Goal: Task Accomplishment & Management: Manage account settings

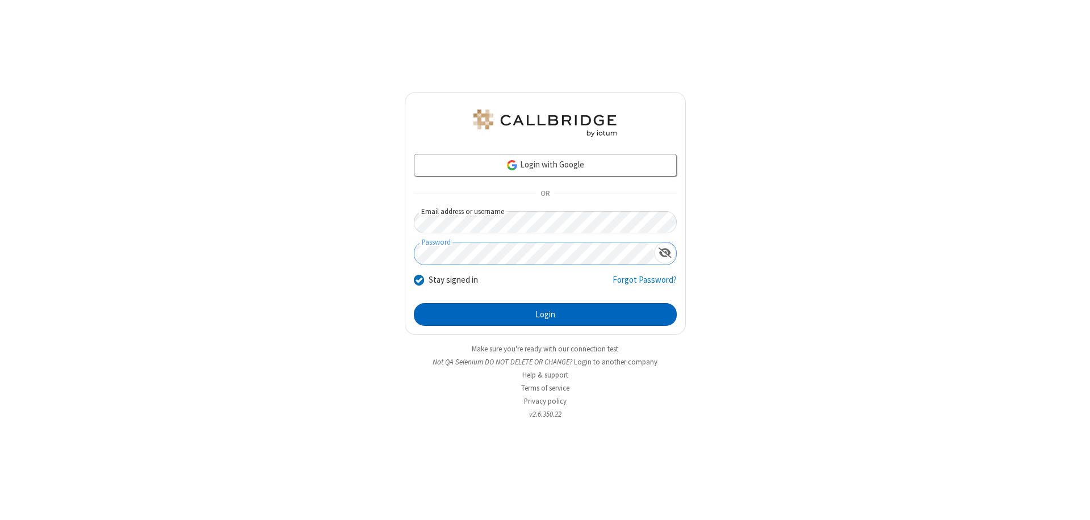
click at [545, 314] on button "Login" at bounding box center [545, 314] width 263 height 23
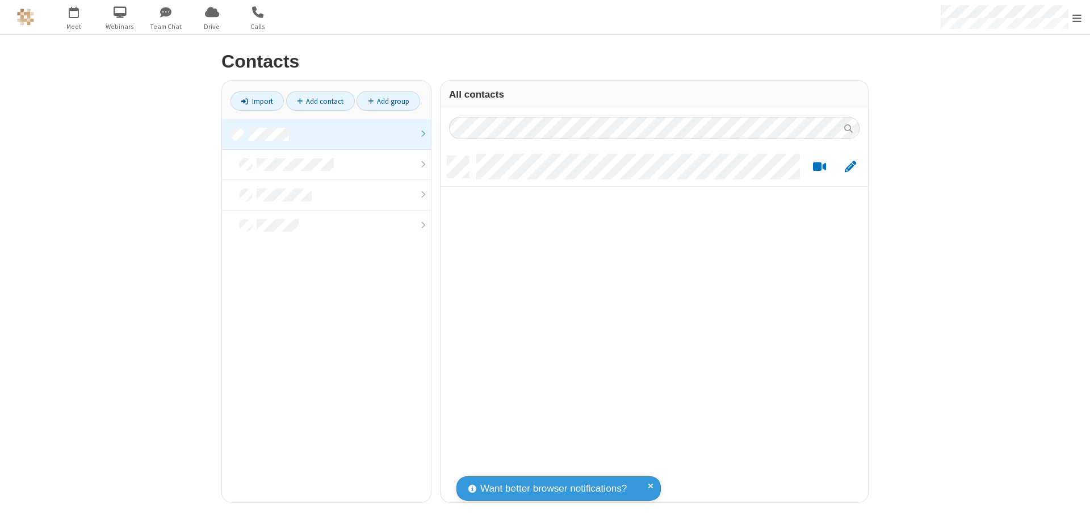
scroll to position [346, 419]
click at [326, 134] on link at bounding box center [326, 134] width 209 height 31
click at [320, 101] on link "Add contact" at bounding box center [320, 100] width 69 height 19
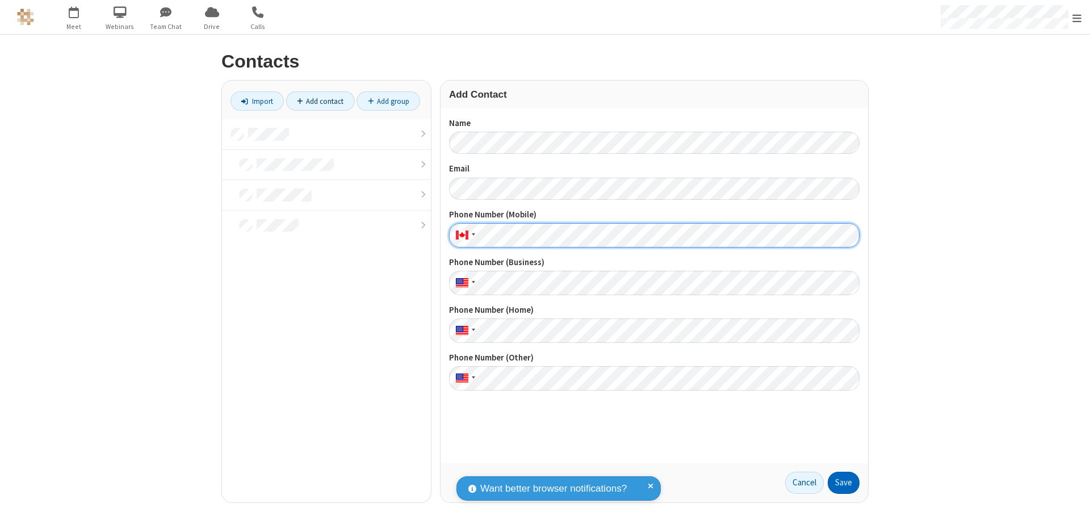
click at [843, 482] on button "Save" at bounding box center [844, 483] width 32 height 23
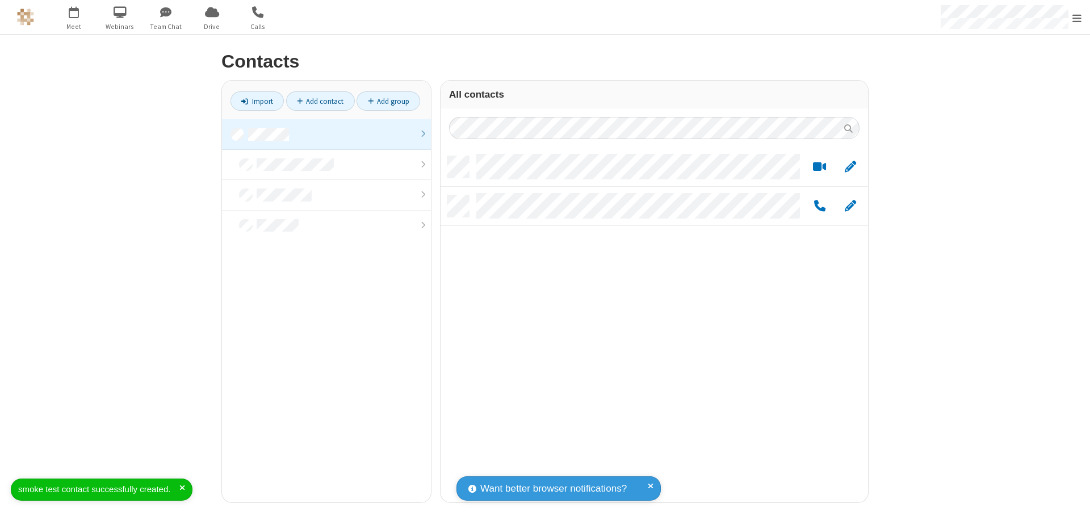
scroll to position [346, 419]
